Goal: Check status: Check status

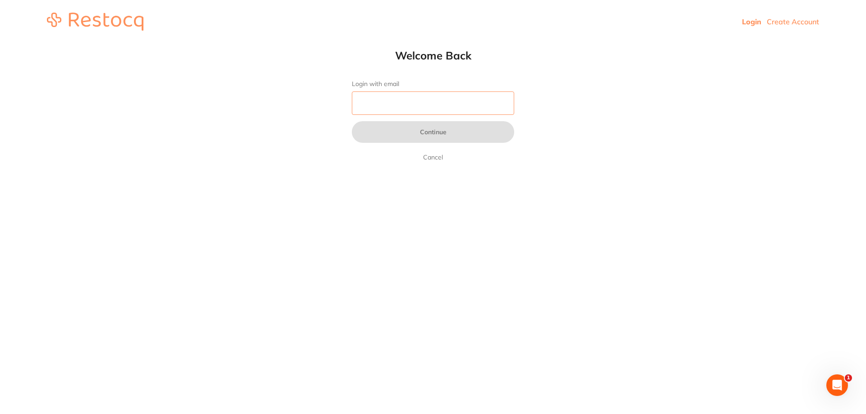
click at [412, 112] on input "Login with email" at bounding box center [433, 103] width 162 height 23
type input "[EMAIL_ADDRESS][DOMAIN_NAME]"
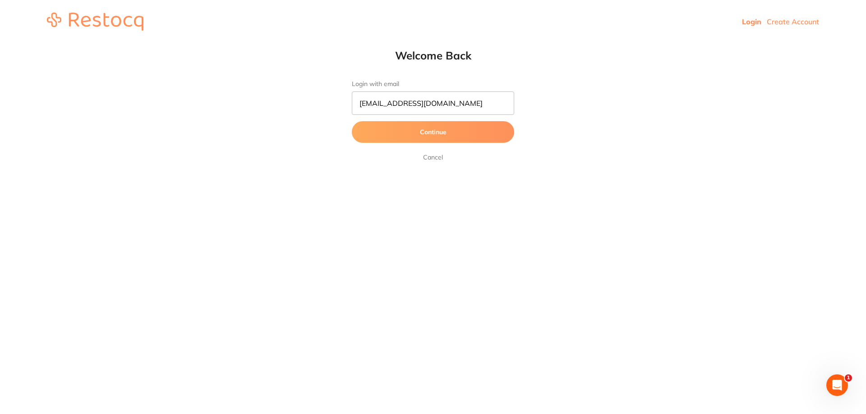
click at [438, 135] on button "Continue" at bounding box center [433, 132] width 162 height 22
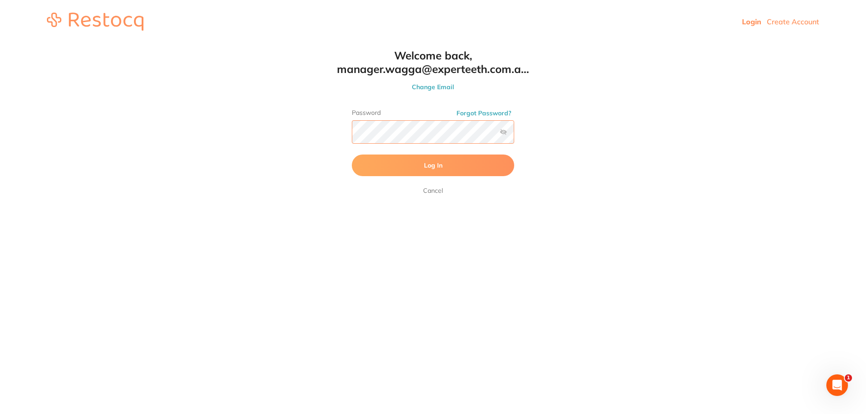
click at [352, 155] on button "Log In" at bounding box center [433, 166] width 162 height 22
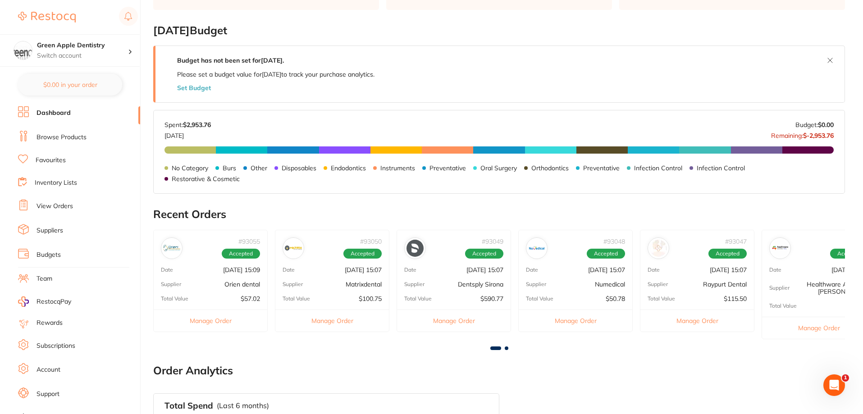
scroll to position [47, 0]
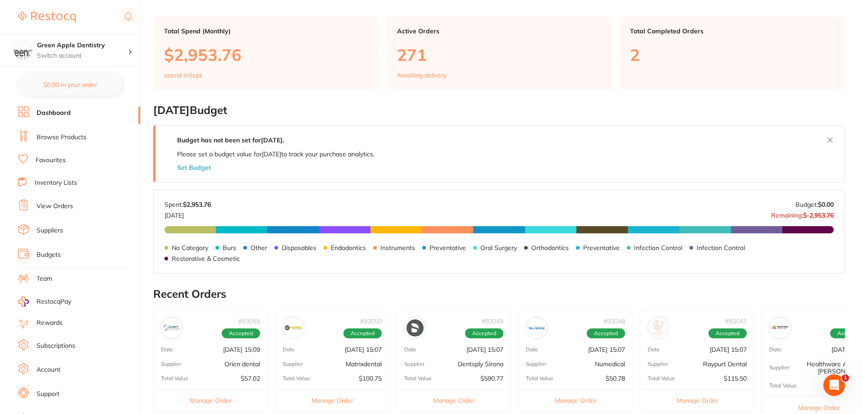
click at [52, 134] on link "Browse Products" at bounding box center [62, 137] width 50 height 9
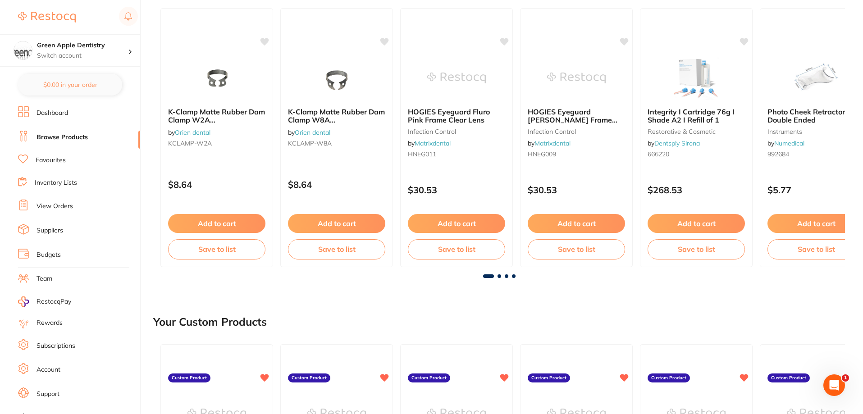
scroll to position [135, 0]
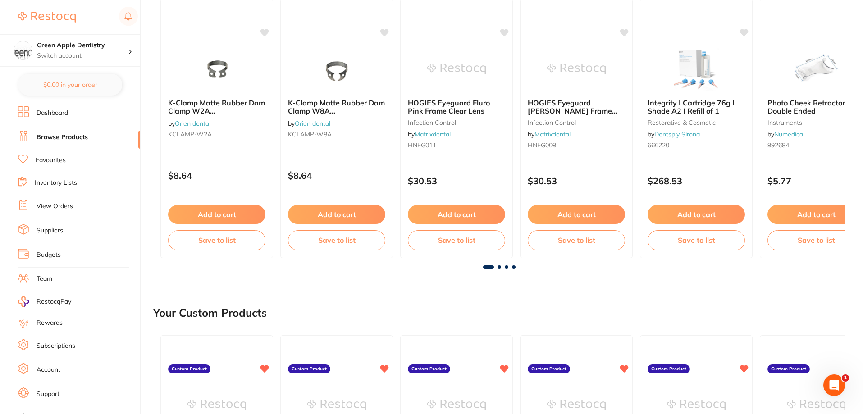
click at [500, 268] on span at bounding box center [500, 268] width 4 height 4
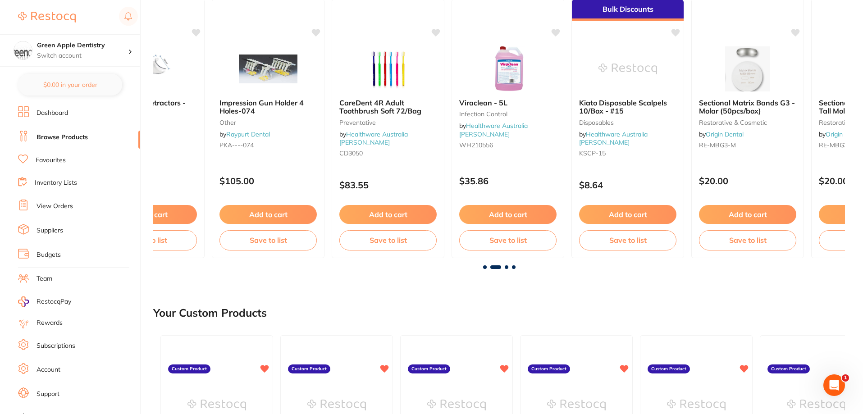
scroll to position [0, 692]
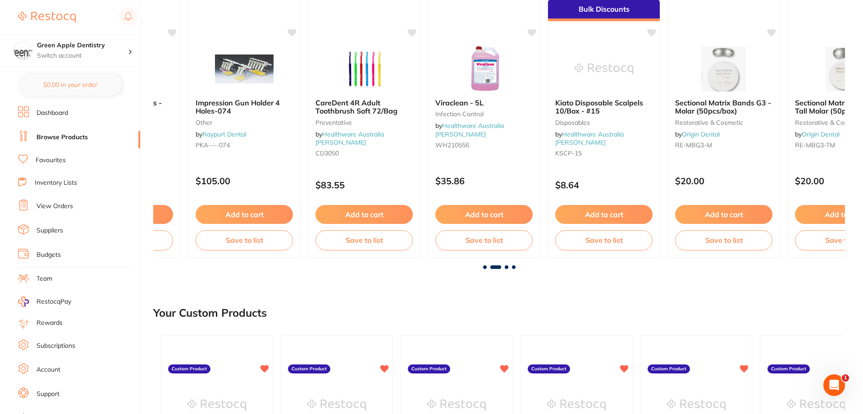
click at [505, 267] on span at bounding box center [507, 268] width 4 height 4
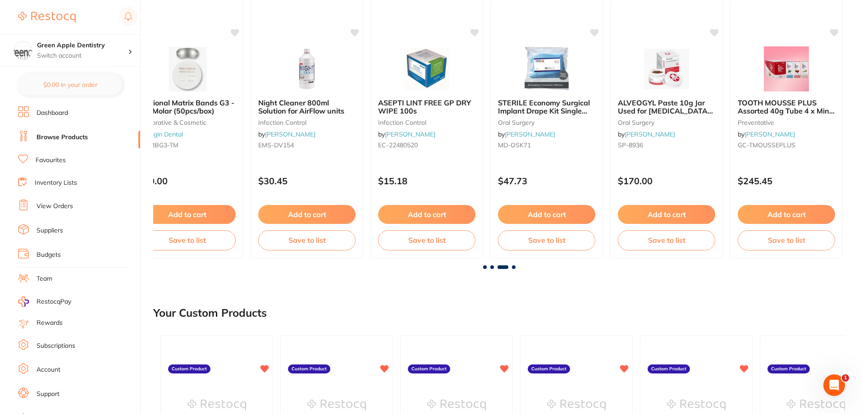
scroll to position [0, 1384]
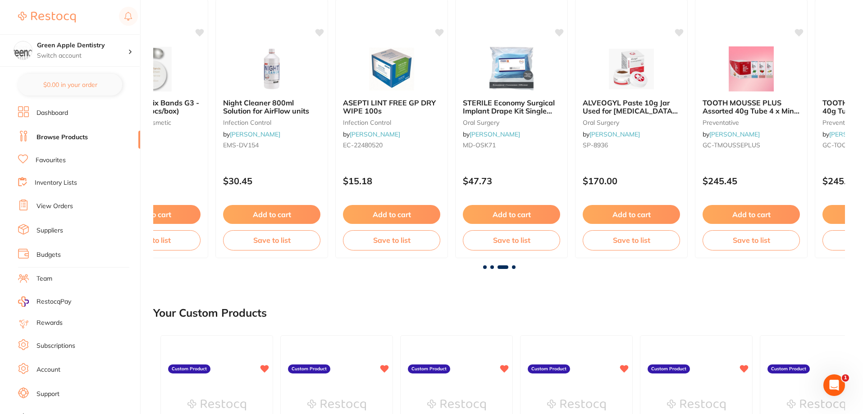
click at [515, 267] on span at bounding box center [514, 268] width 4 height 4
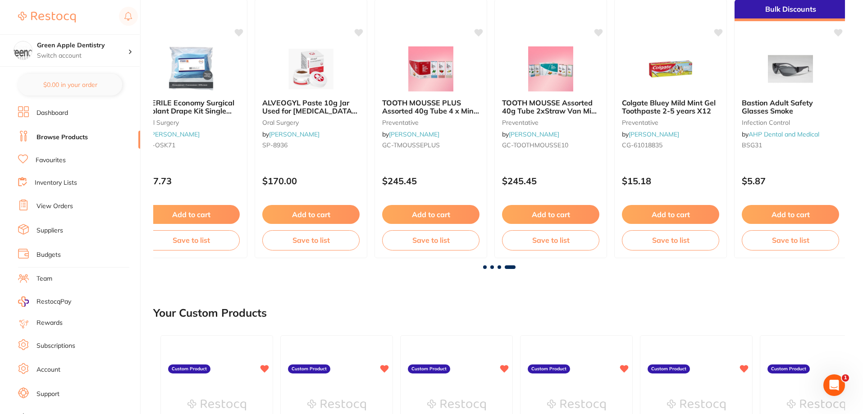
scroll to position [0, 1714]
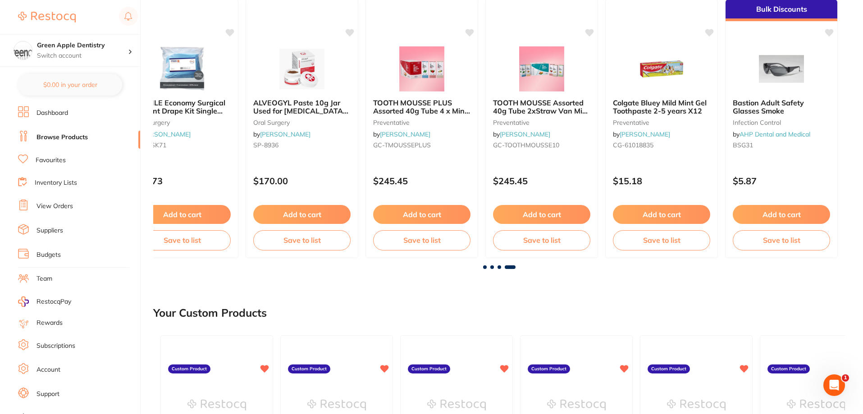
click at [485, 268] on span at bounding box center [485, 268] width 4 height 4
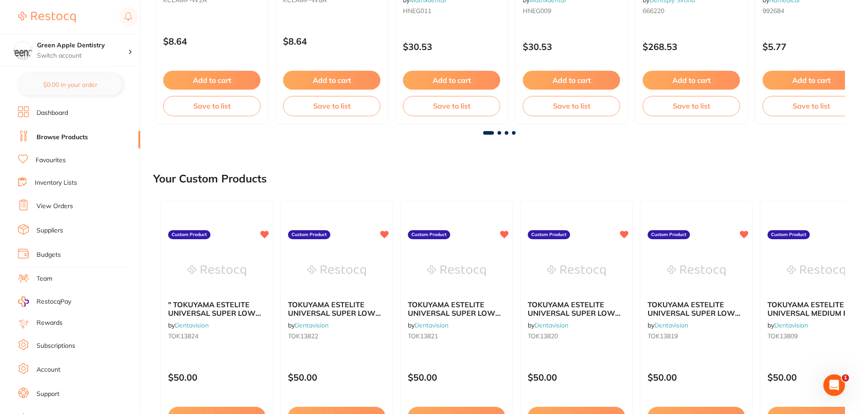
scroll to position [0, 0]
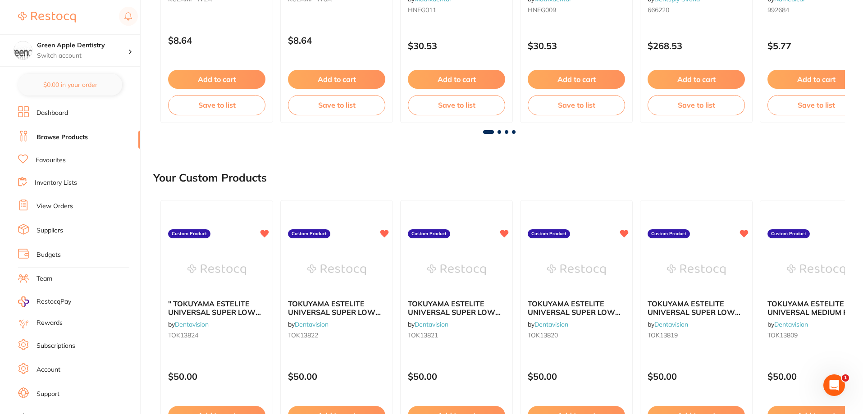
click at [52, 203] on link "View Orders" at bounding box center [55, 206] width 37 height 9
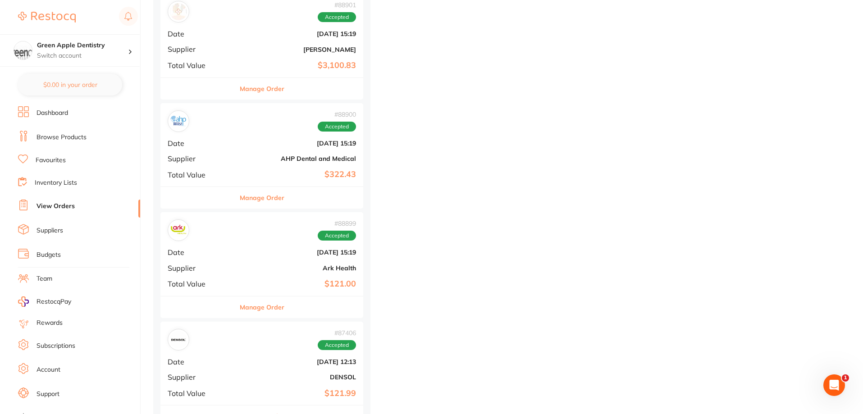
scroll to position [2931, 0]
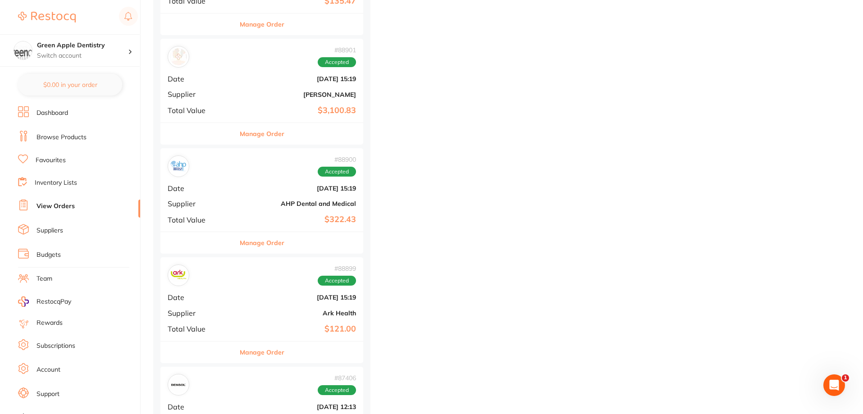
click at [257, 245] on button "Manage Order" at bounding box center [262, 243] width 45 height 22
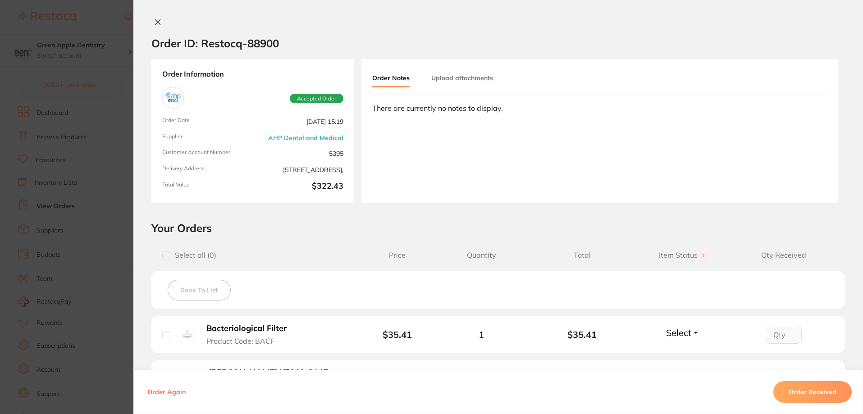
click at [157, 25] on icon at bounding box center [157, 21] width 7 height 7
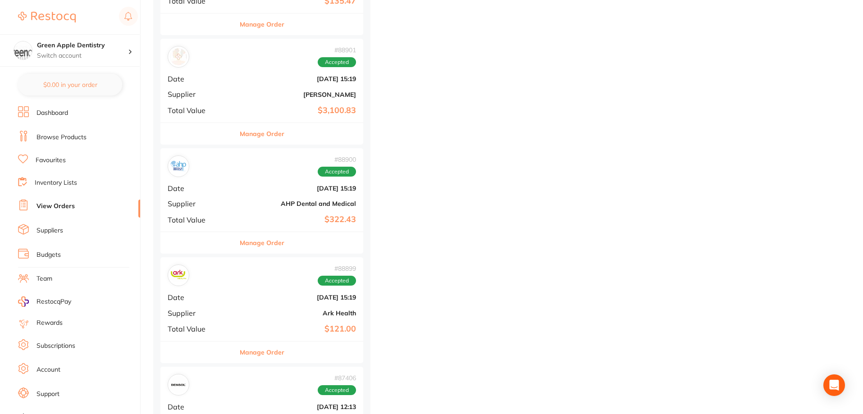
click at [243, 137] on button "Manage Order" at bounding box center [262, 134] width 45 height 22
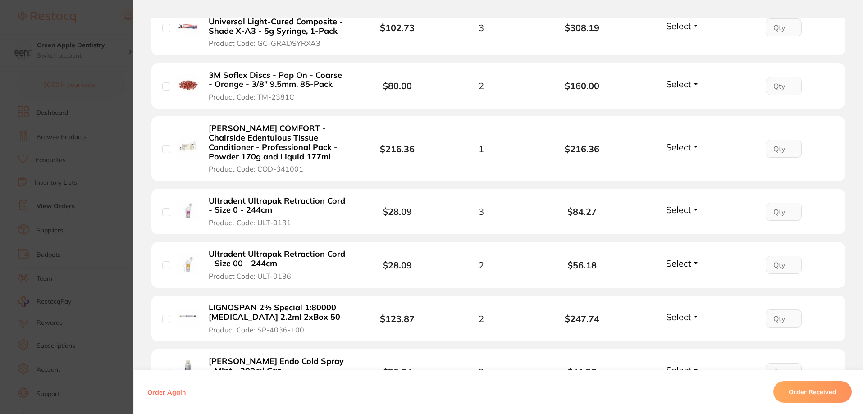
scroll to position [721, 0]
click at [125, 115] on section "Order ID: Restocq- 88901 Order Information Accepted Order Order Date [DATE] 15:…" at bounding box center [431, 207] width 863 height 414
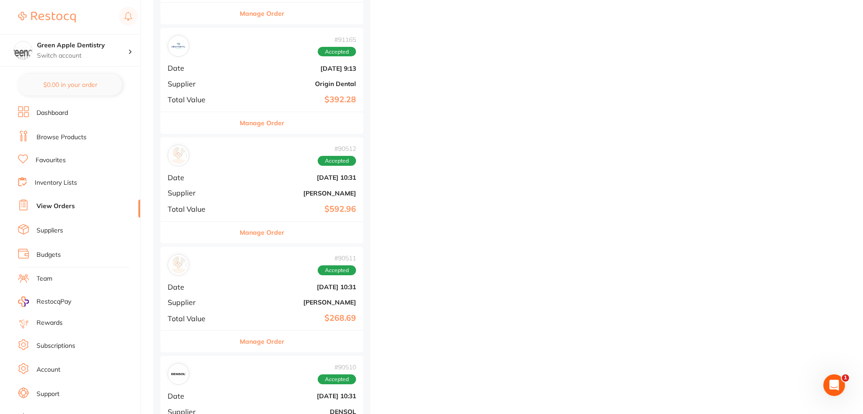
scroll to position [812, 0]
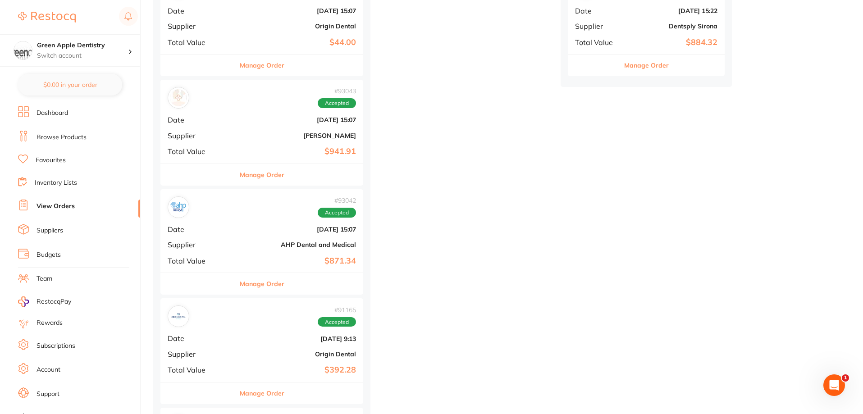
click at [58, 110] on link "Dashboard" at bounding box center [53, 113] width 32 height 9
